Goal: Task Accomplishment & Management: Manage account settings

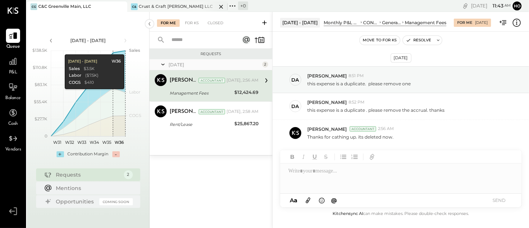
click at [162, 6] on div "Crust & Craft [PERSON_NAME] LLC" at bounding box center [176, 7] width 74 height 6
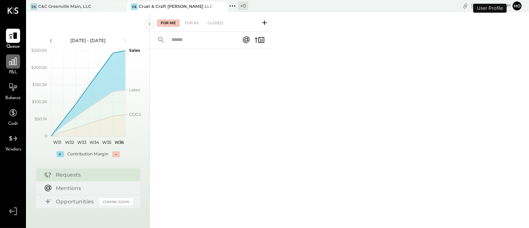
click at [12, 64] on icon at bounding box center [12, 61] width 7 height 7
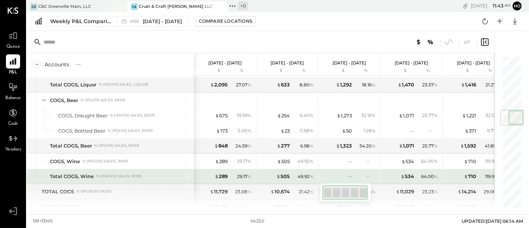
scroll to position [496, 0]
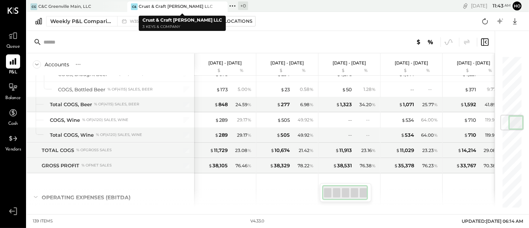
click at [168, 4] on div "Crust & Craft [PERSON_NAME] LLC" at bounding box center [176, 7] width 74 height 6
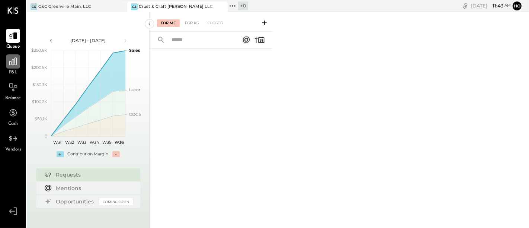
click at [16, 61] on icon at bounding box center [13, 62] width 10 height 10
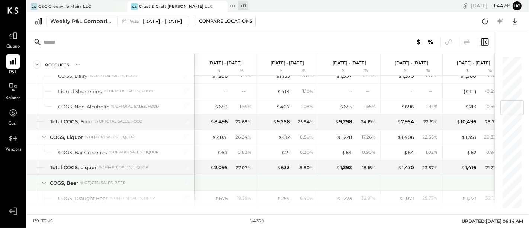
scroll to position [413, 0]
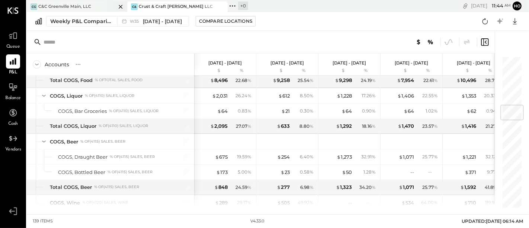
click at [72, 6] on div "C&C Greenville Main, LLC" at bounding box center [64, 7] width 53 height 6
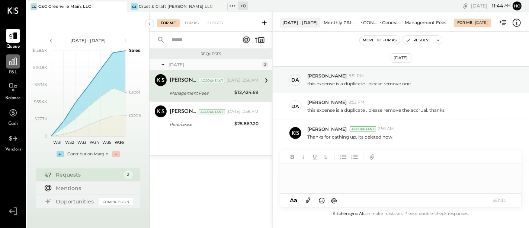
click at [16, 66] on div at bounding box center [13, 61] width 14 height 14
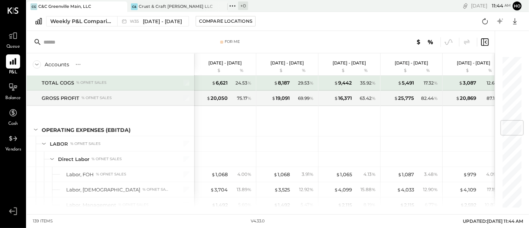
scroll to position [537, 0]
